Goal: Transaction & Acquisition: Obtain resource

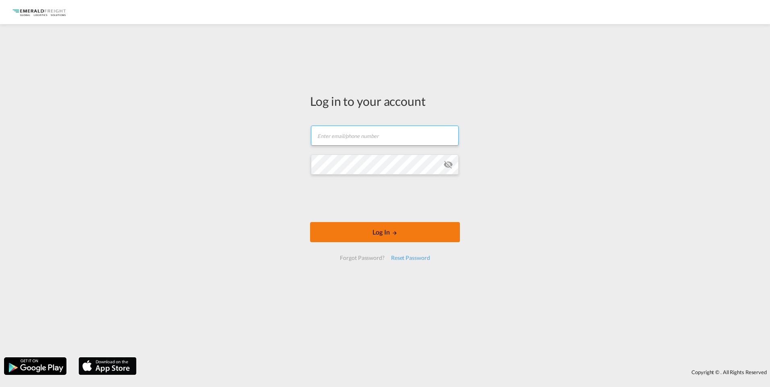
type input "[PERSON_NAME][EMAIL_ADDRESS][DOMAIN_NAME]"
click at [356, 227] on button "Log In" at bounding box center [385, 232] width 150 height 20
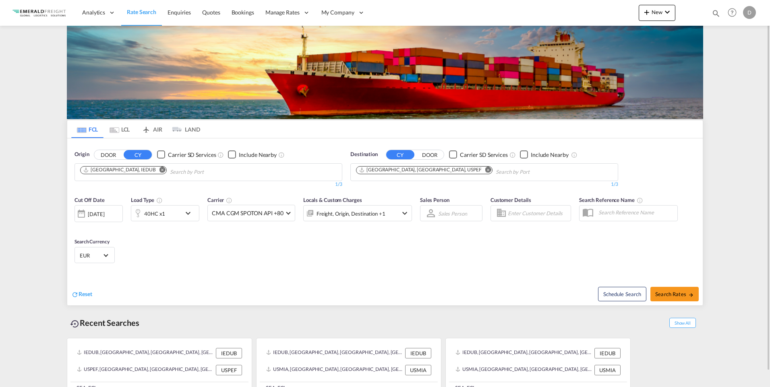
click at [425, 83] on img at bounding box center [385, 72] width 636 height 93
click at [485, 170] on md-icon "Remove" at bounding box center [488, 170] width 6 height 6
click at [427, 173] on input "Chips input." at bounding box center [394, 172] width 76 height 13
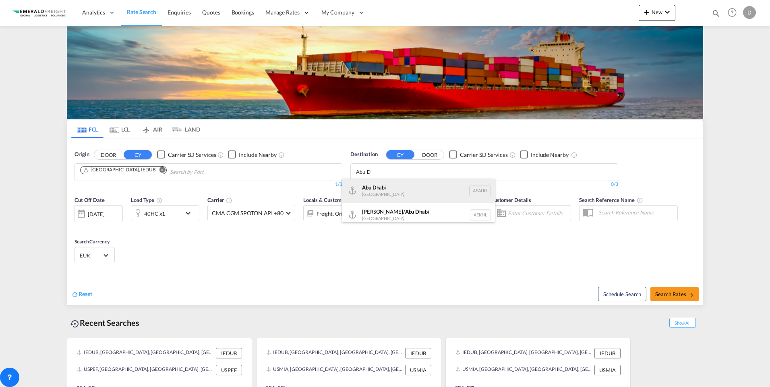
type input "Abu D"
click at [392, 187] on div "Abu D habi [GEOGRAPHIC_DATA] [GEOGRAPHIC_DATA]" at bounding box center [418, 191] width 153 height 24
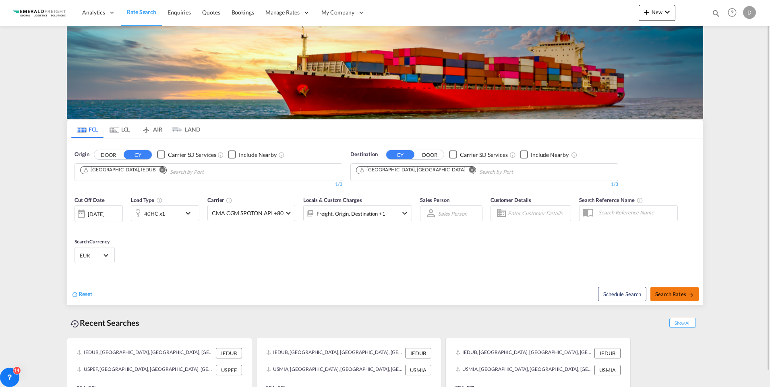
click at [678, 294] on span "Search Rates" at bounding box center [674, 294] width 39 height 6
type input "IEDUB to AEAUH / [DATE]"
